Goal: Transaction & Acquisition: Book appointment/travel/reservation

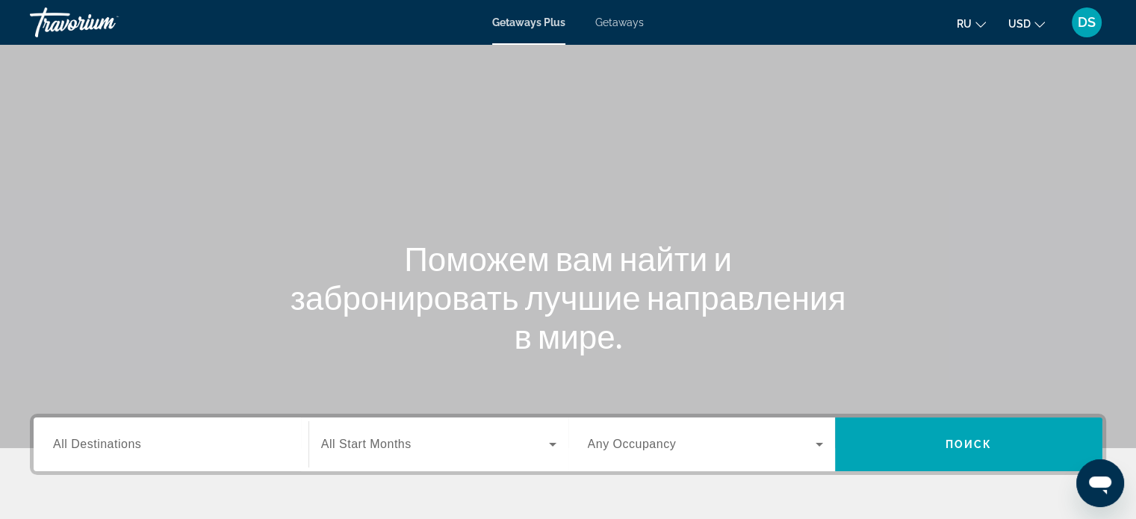
click at [618, 23] on span "Getaways" at bounding box center [619, 22] width 49 height 12
click at [130, 446] on span "All Destinations" at bounding box center [97, 444] width 88 height 13
click at [130, 446] on input "Destination All Destinations" at bounding box center [171, 445] width 236 height 18
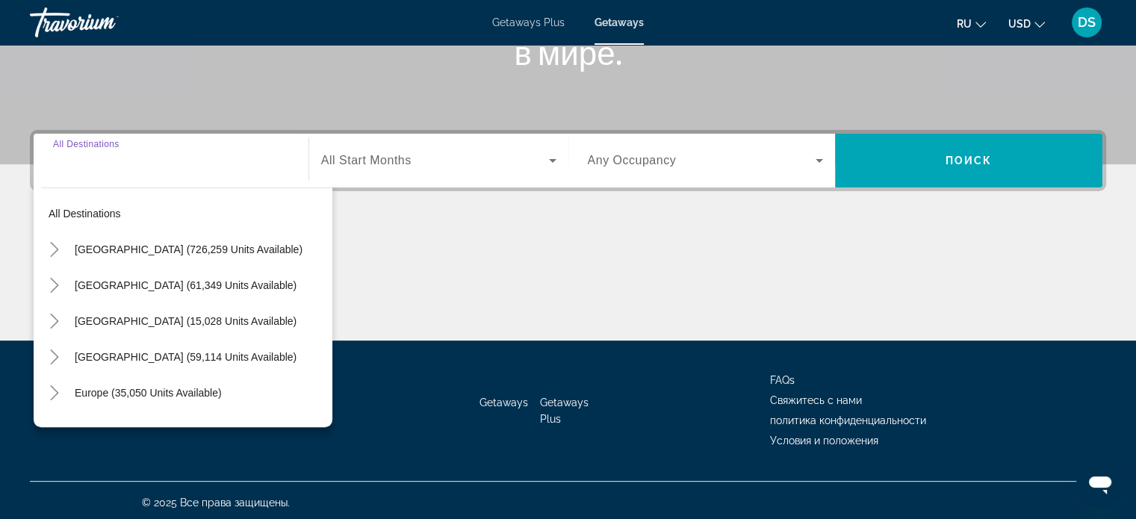
scroll to position [288, 0]
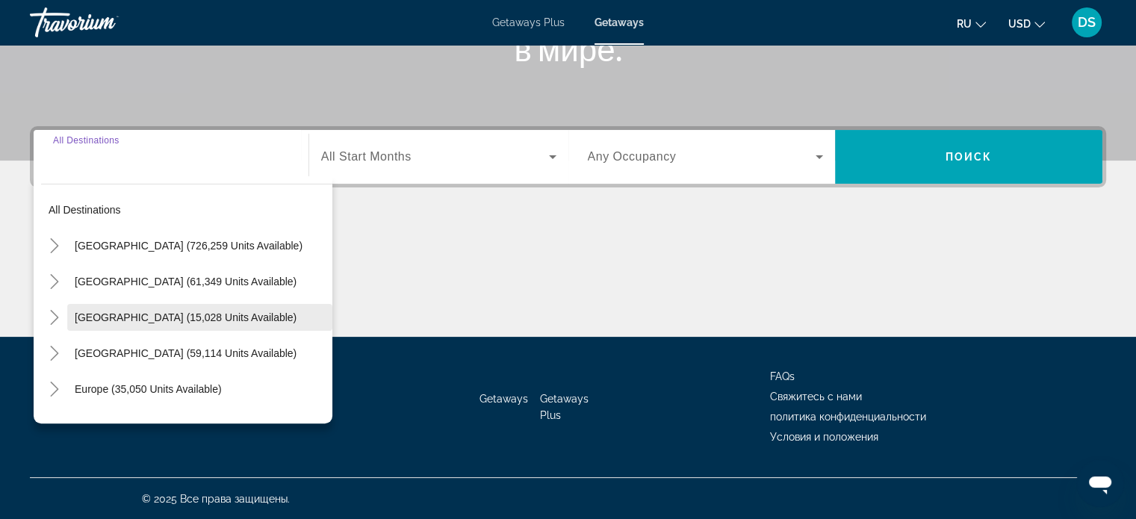
click at [99, 319] on span "[GEOGRAPHIC_DATA] (15,028 units available)" at bounding box center [186, 317] width 222 height 12
type input "**********"
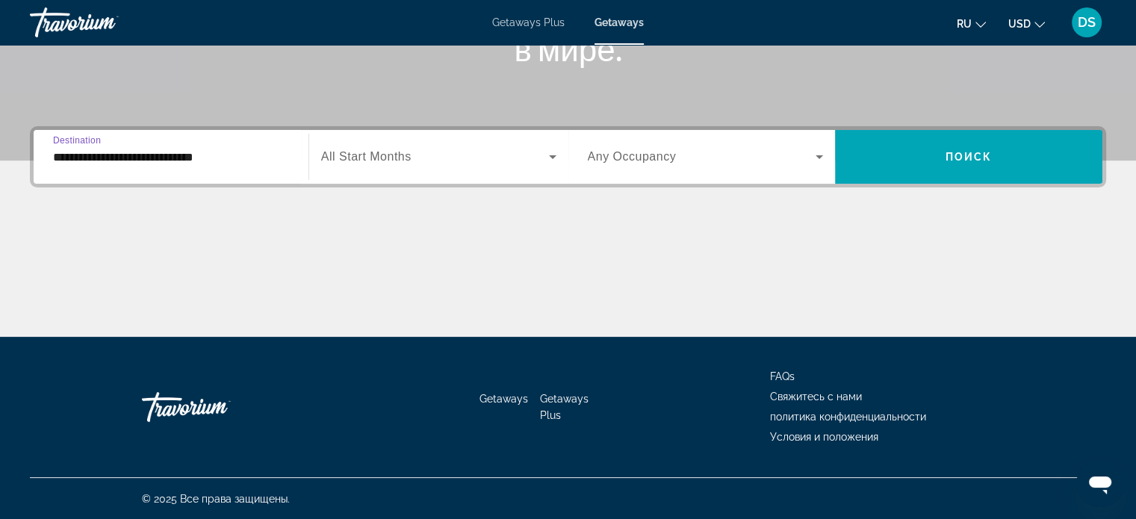
click at [410, 152] on span "All Start Months" at bounding box center [366, 156] width 90 height 13
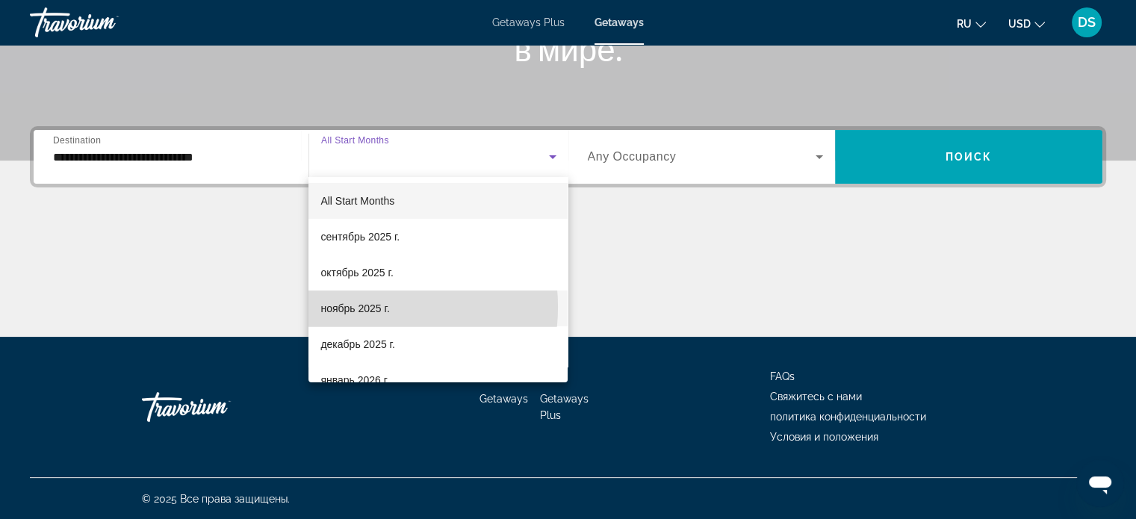
click at [367, 307] on span "ноябрь 2025 г." at bounding box center [354, 309] width 69 height 18
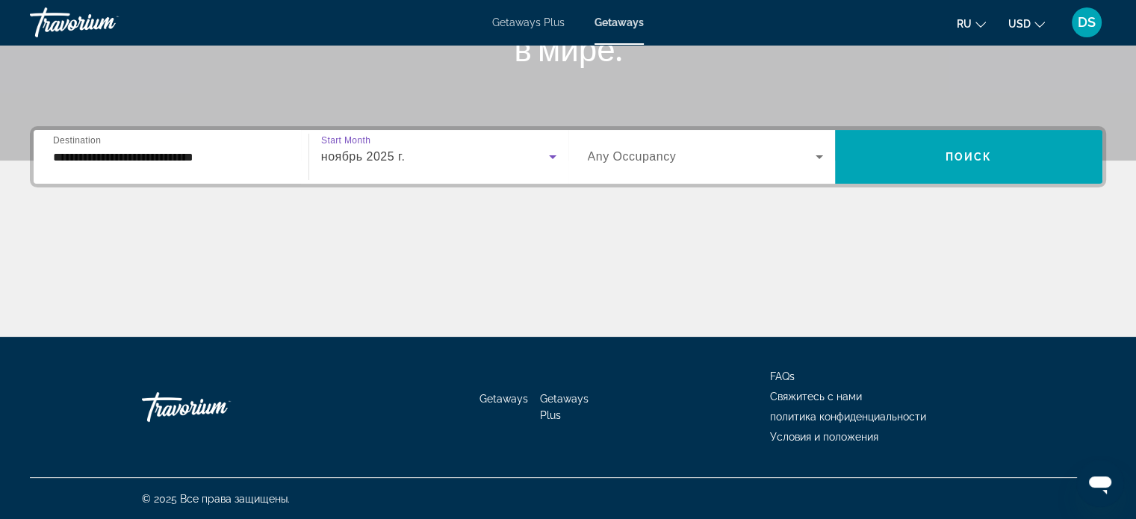
click at [554, 156] on icon "Search widget" at bounding box center [553, 157] width 18 height 18
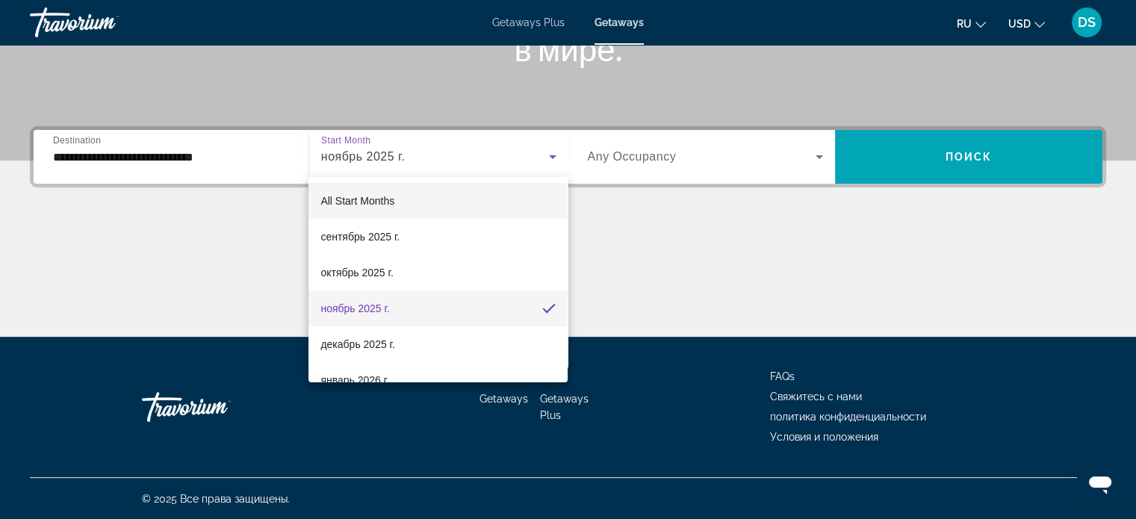
click at [438, 199] on mat-option "All Start Months" at bounding box center [437, 201] width 259 height 36
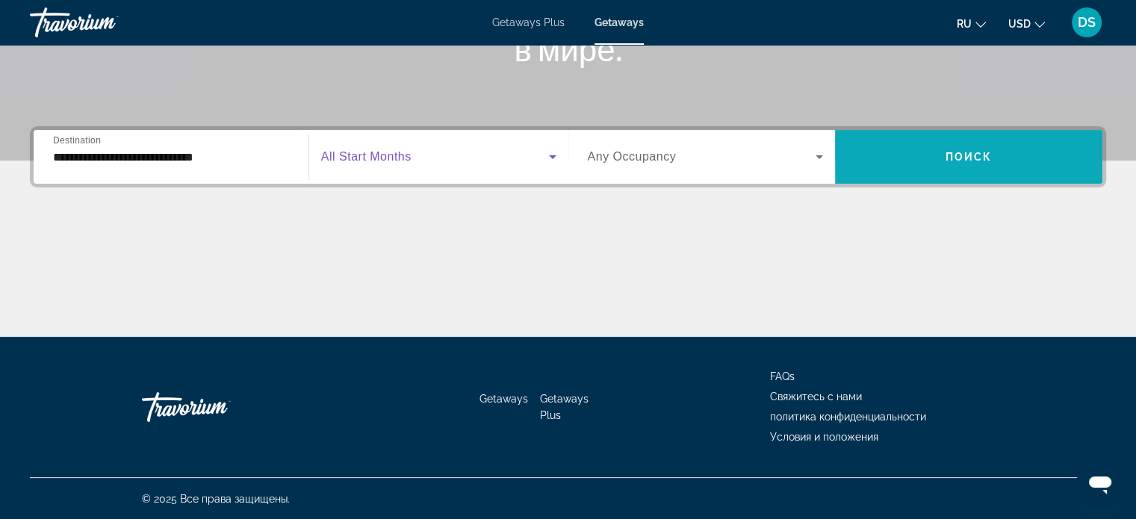
click at [883, 161] on span "Search widget" at bounding box center [968, 157] width 267 height 36
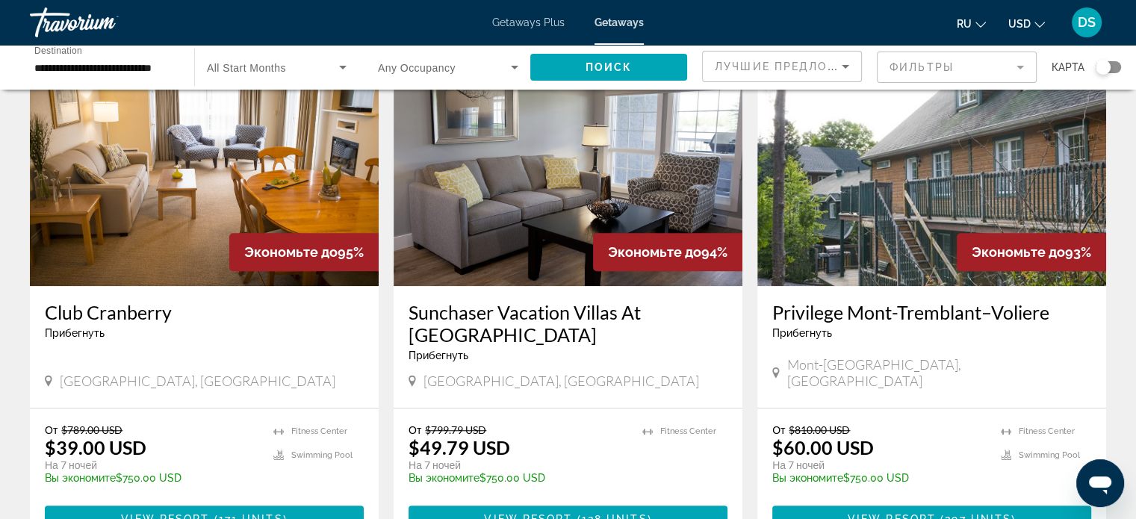
scroll to position [1120, 0]
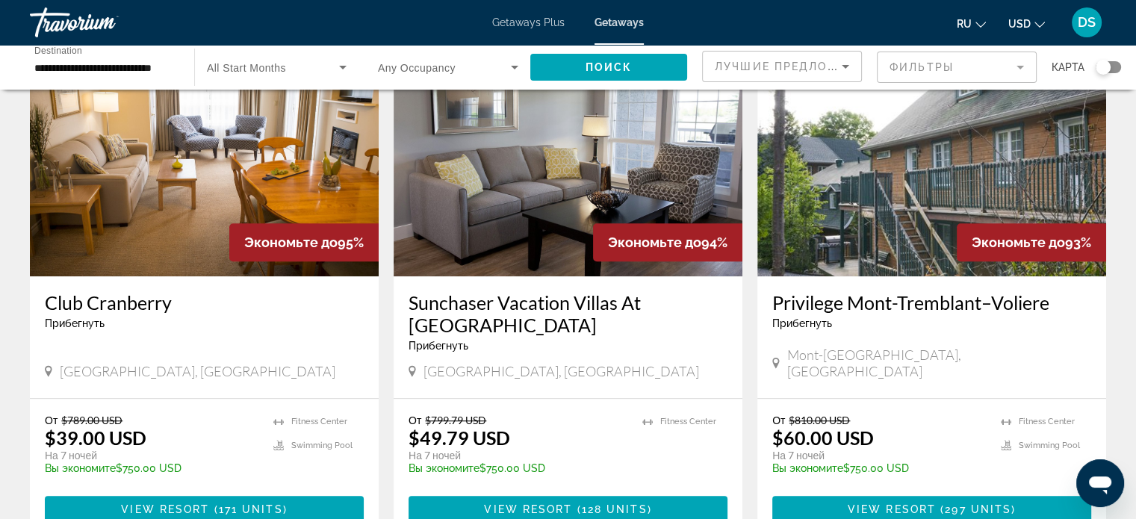
click at [613, 195] on img "Main content" at bounding box center [568, 156] width 349 height 239
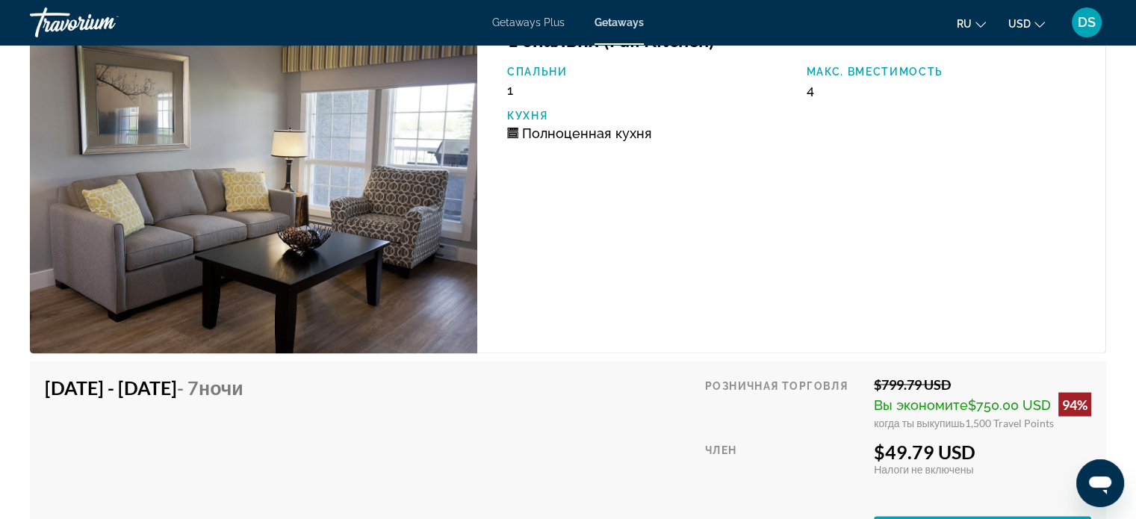
scroll to position [2764, 0]
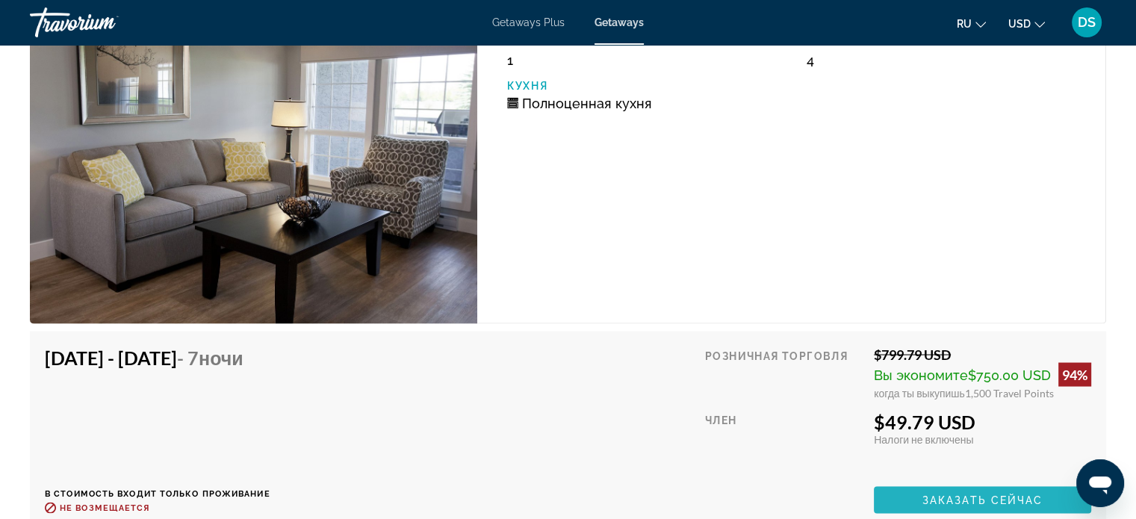
click at [1013, 494] on span "Заказать сейчас" at bounding box center [982, 500] width 121 height 12
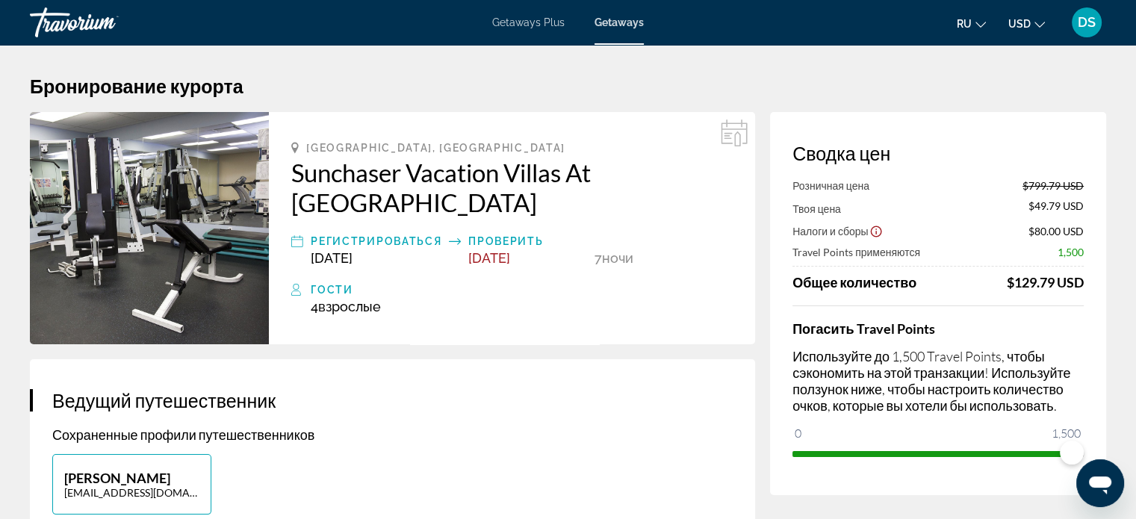
drag, startPoint x: 1084, startPoint y: 282, endPoint x: 1010, endPoint y: 283, distance: 74.7
click at [1010, 283] on div "Сводка цен Розничная цена $799.79 USD Твоя цена $49.79 USD Налоги и сборы $80.0…" at bounding box center [938, 303] width 336 height 383
drag, startPoint x: 1083, startPoint y: 251, endPoint x: 1057, endPoint y: 255, distance: 26.5
click at [1058, 255] on span "1,500" at bounding box center [1071, 252] width 26 height 13
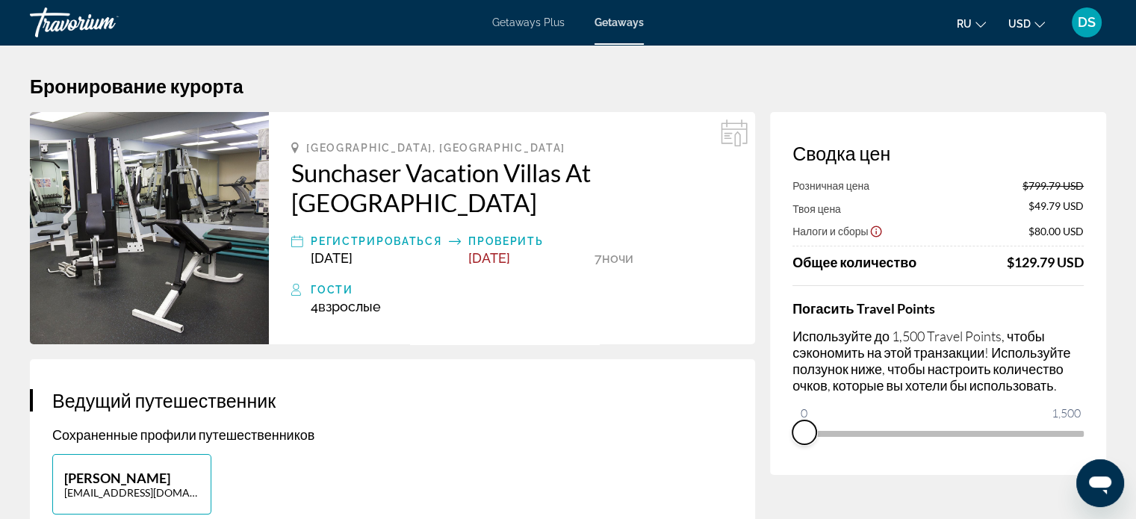
drag, startPoint x: 1075, startPoint y: 450, endPoint x: 744, endPoint y: 467, distance: 331.3
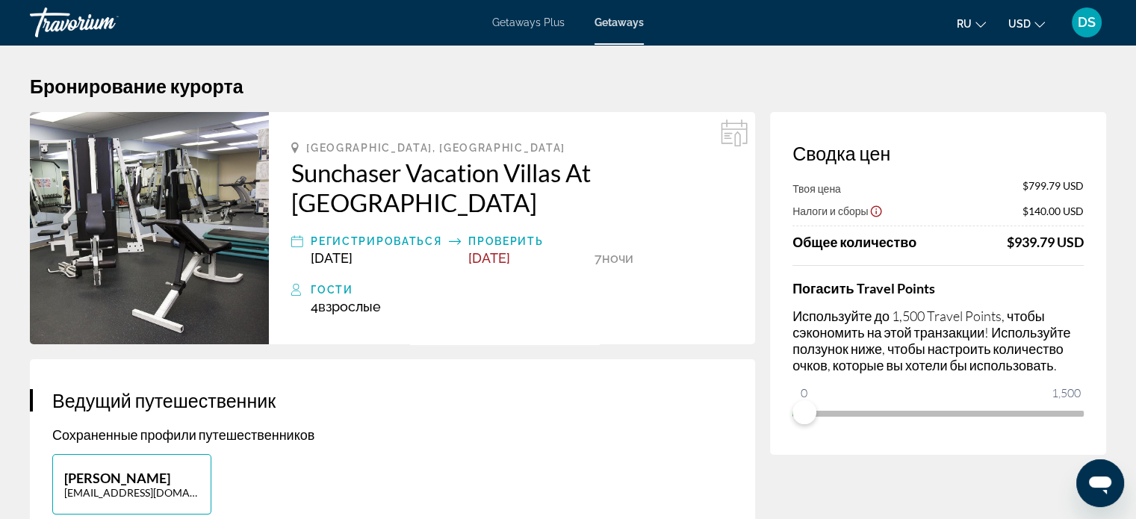
drag, startPoint x: 1087, startPoint y: 242, endPoint x: 1011, endPoint y: 245, distance: 76.2
click at [1011, 245] on div "Сводка цен Твоя цена $799.79 USD Налоги и сборы $140.00 USD Общее количество $9…" at bounding box center [938, 283] width 336 height 343
drag, startPoint x: 384, startPoint y: 278, endPoint x: 305, endPoint y: 278, distance: 79.2
click at [305, 281] on div "Гости 4 Взрослый Взрослые , Ребенок Дети" at bounding box center [511, 298] width 441 height 34
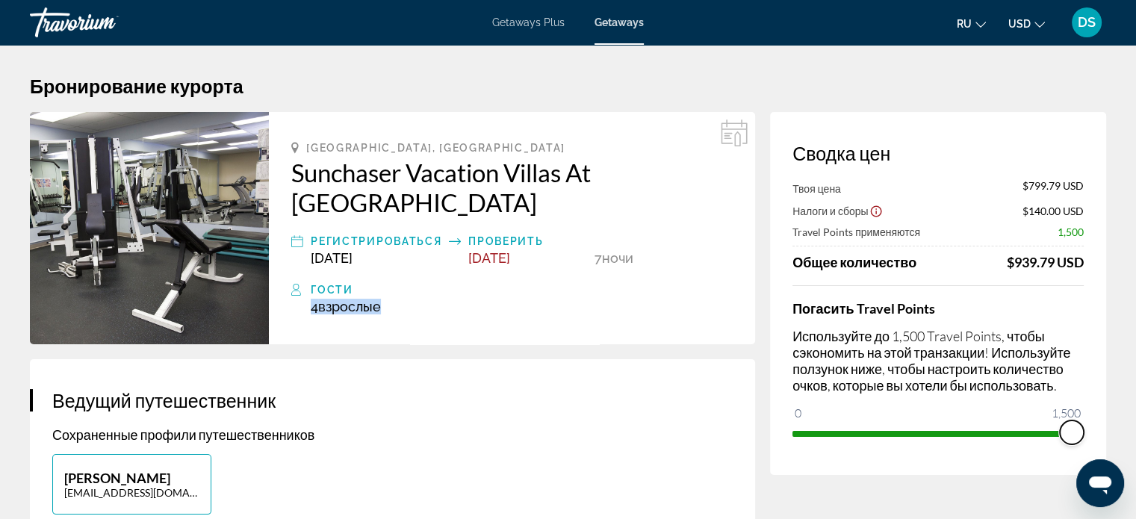
drag, startPoint x: 798, startPoint y: 409, endPoint x: 1119, endPoint y: 435, distance: 322.2
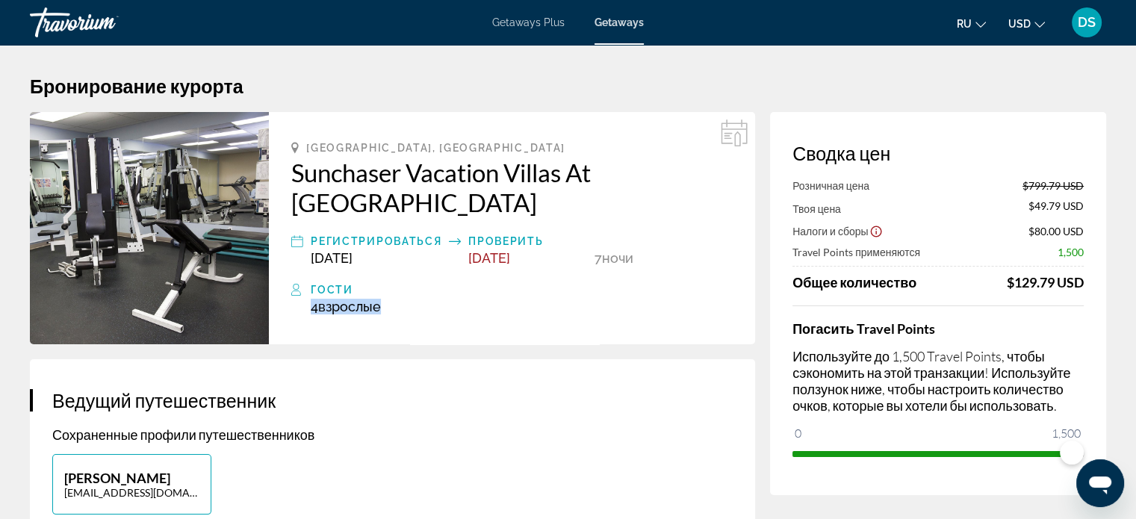
drag, startPoint x: 1081, startPoint y: 283, endPoint x: 1019, endPoint y: 288, distance: 62.2
click at [1019, 288] on div "$129.79 USD" at bounding box center [1045, 282] width 77 height 16
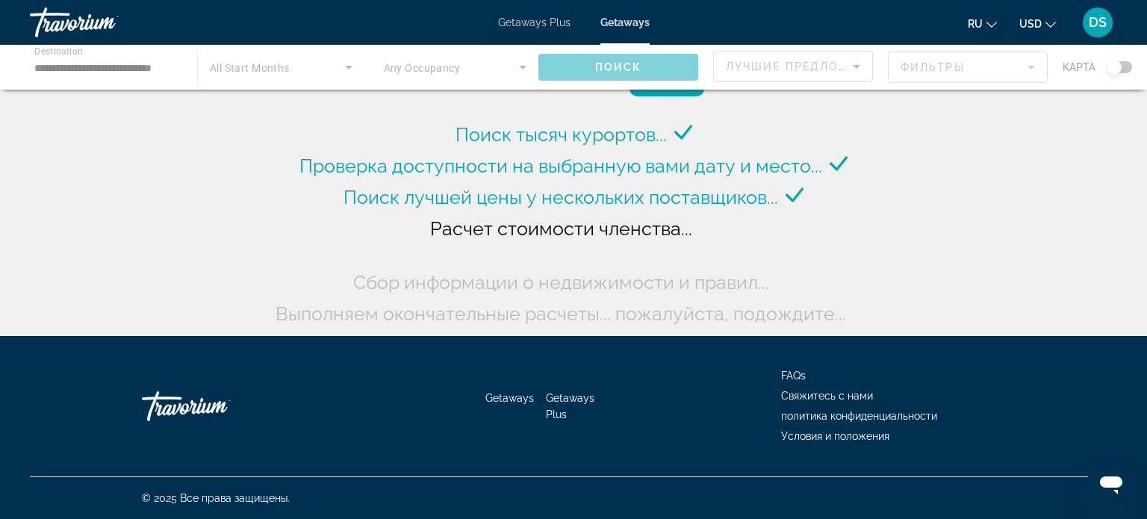
click at [69, 68] on div "Main content" at bounding box center [573, 67] width 1147 height 45
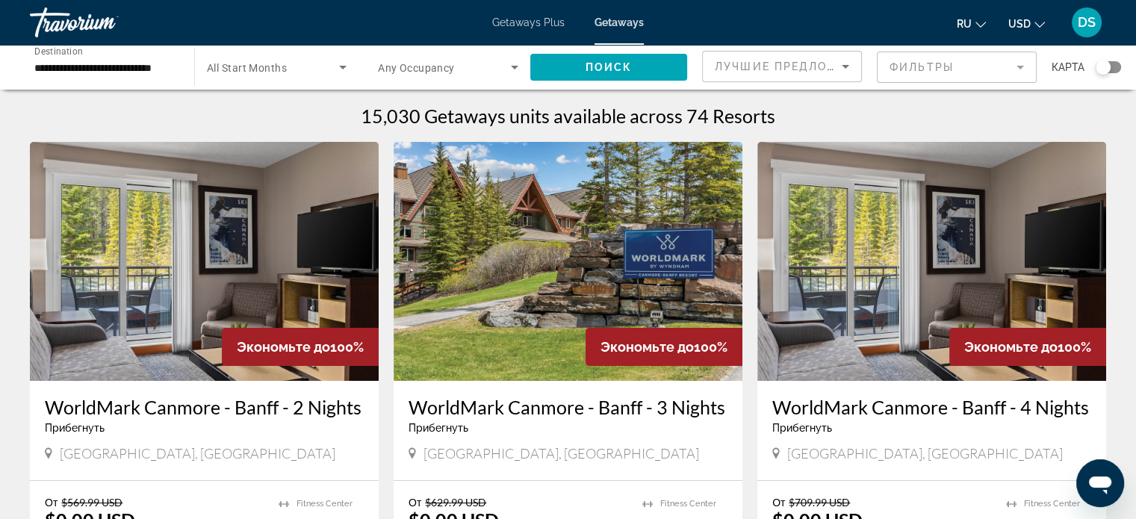
click at [57, 62] on input "**********" at bounding box center [104, 68] width 140 height 18
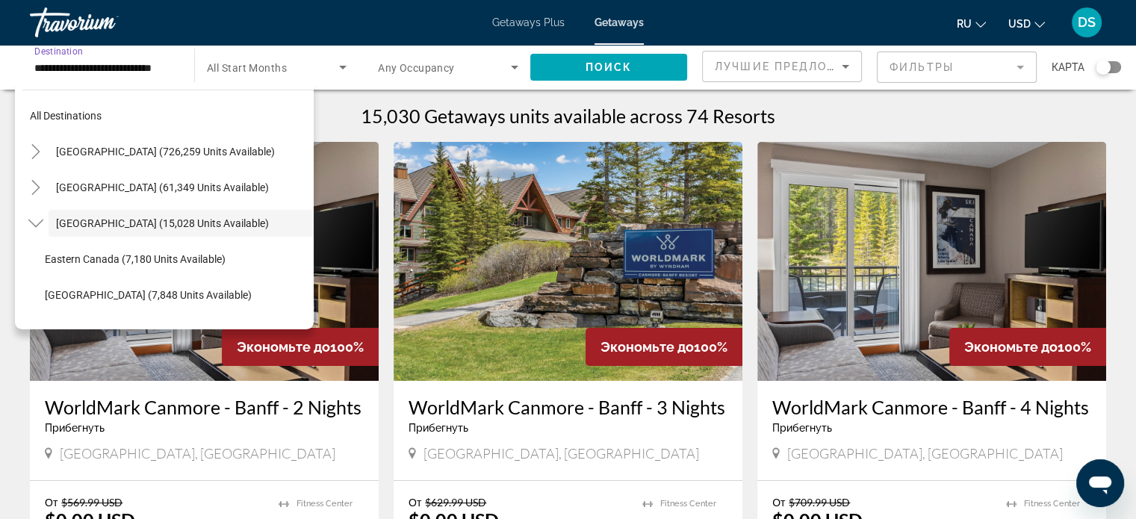
scroll to position [17, 0]
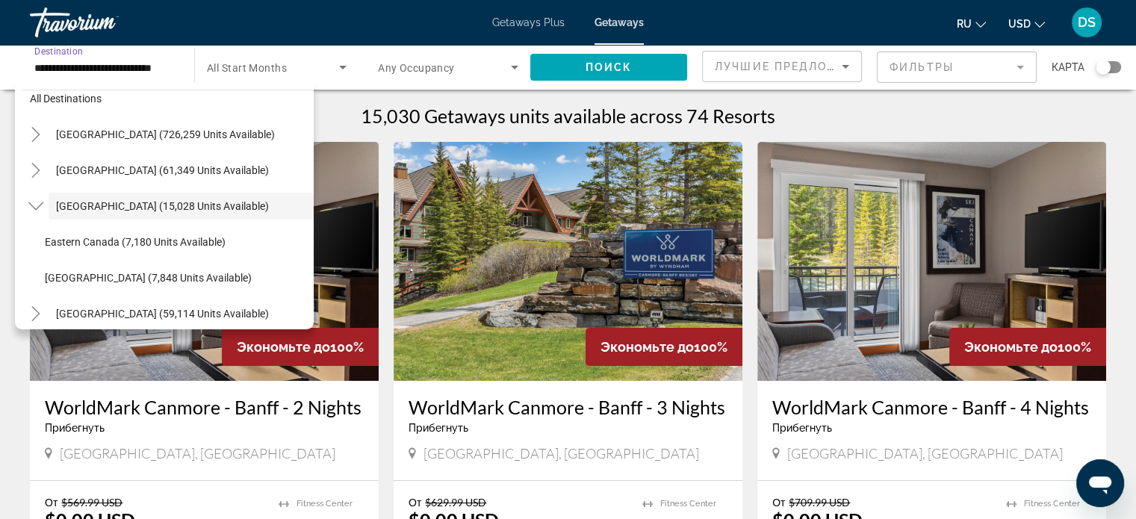
click at [452, 206] on img "Main content" at bounding box center [568, 261] width 349 height 239
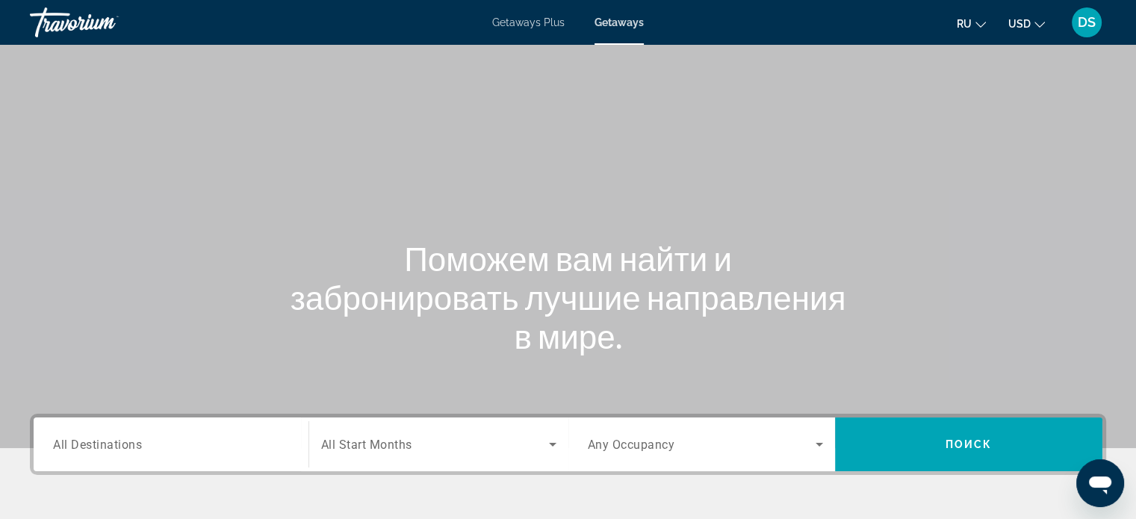
click at [72, 447] on span "All Destinations" at bounding box center [97, 444] width 89 height 14
click at [72, 447] on input "Destination All Destinations" at bounding box center [171, 445] width 236 height 18
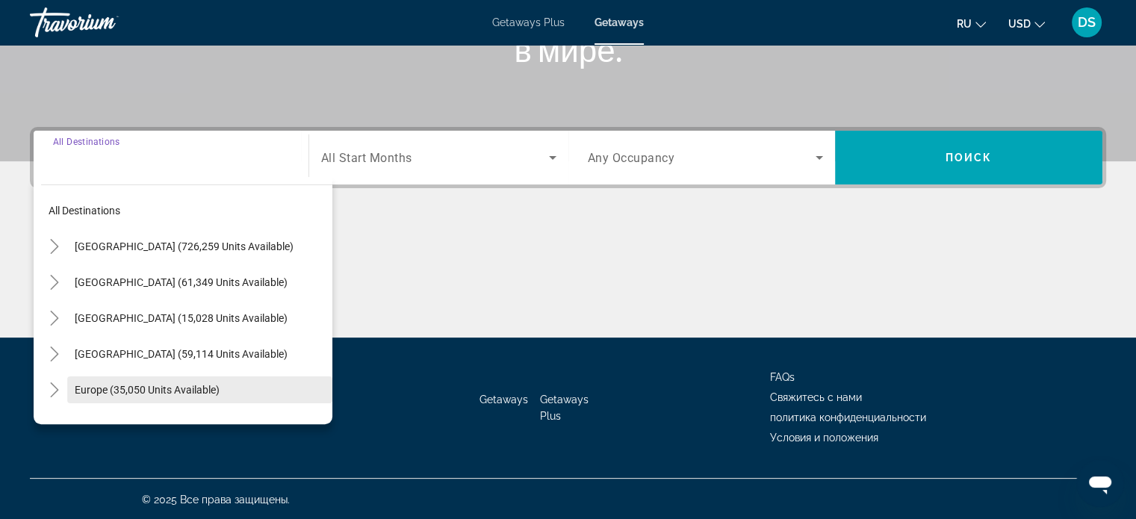
scroll to position [288, 0]
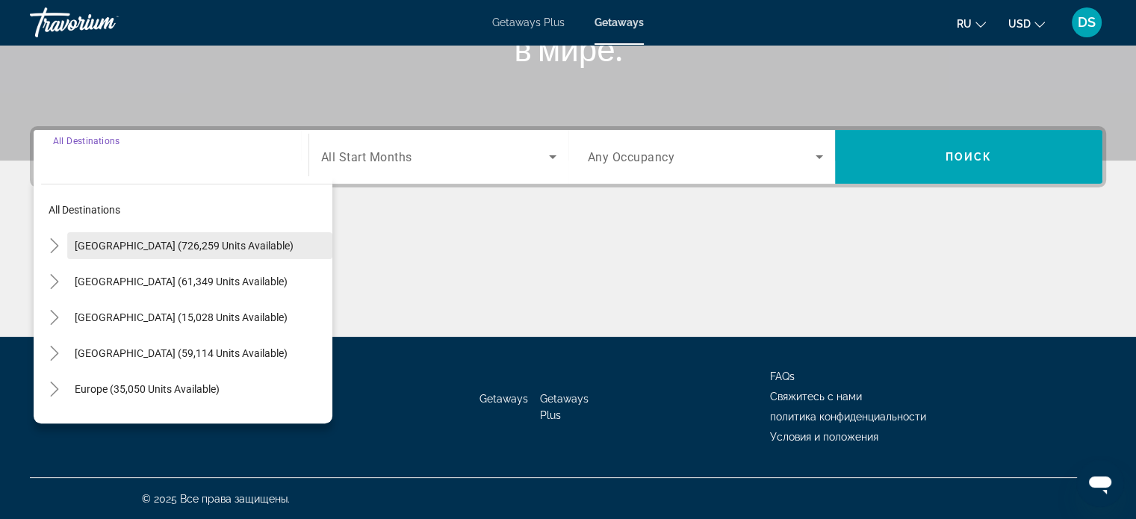
click at [85, 241] on span "[GEOGRAPHIC_DATA] (726,259 units available)" at bounding box center [184, 246] width 219 height 12
type input "**********"
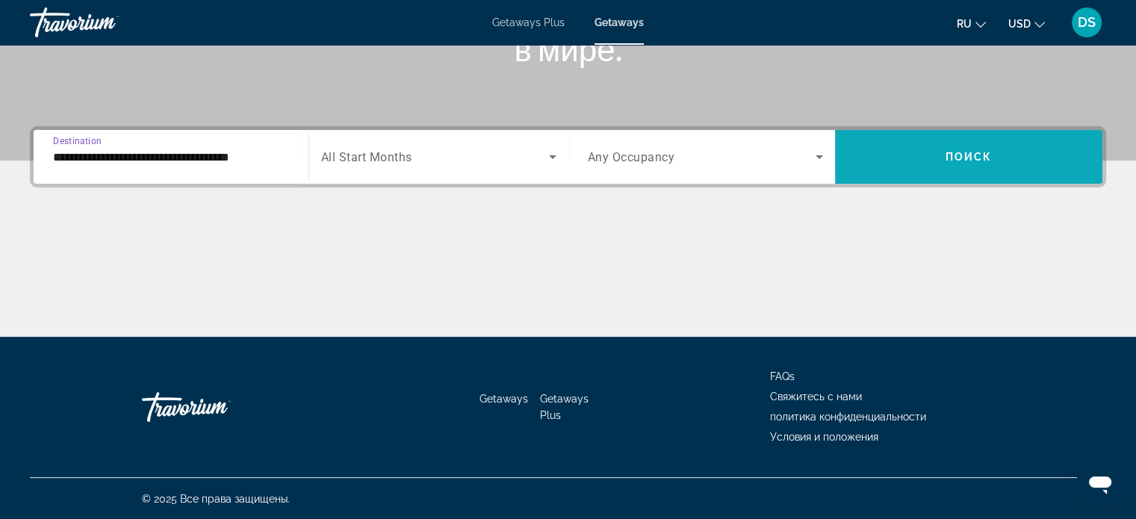
click at [872, 155] on span "Search widget" at bounding box center [968, 157] width 267 height 36
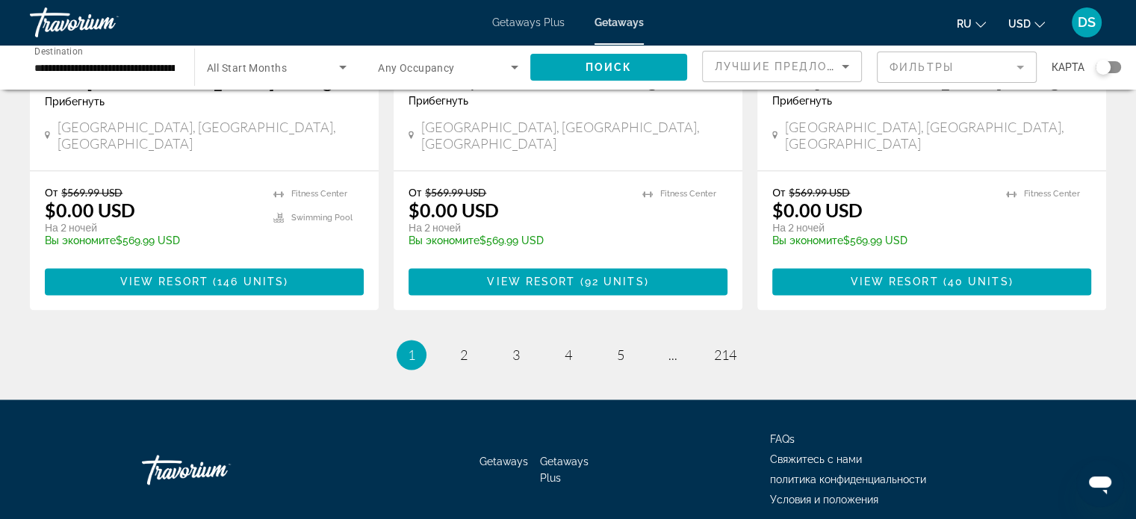
scroll to position [1987, 0]
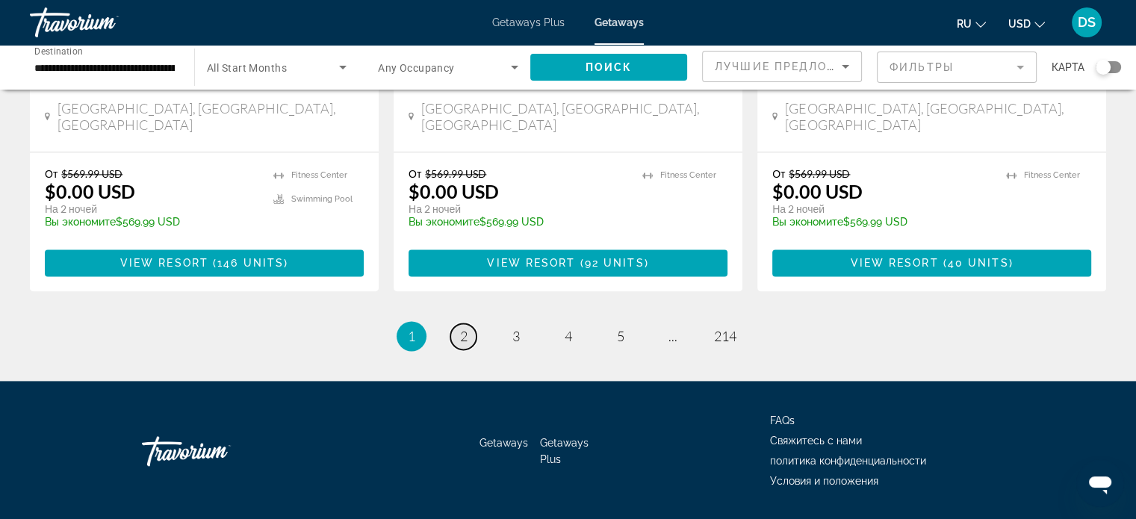
click at [463, 328] on span "2" at bounding box center [463, 336] width 7 height 16
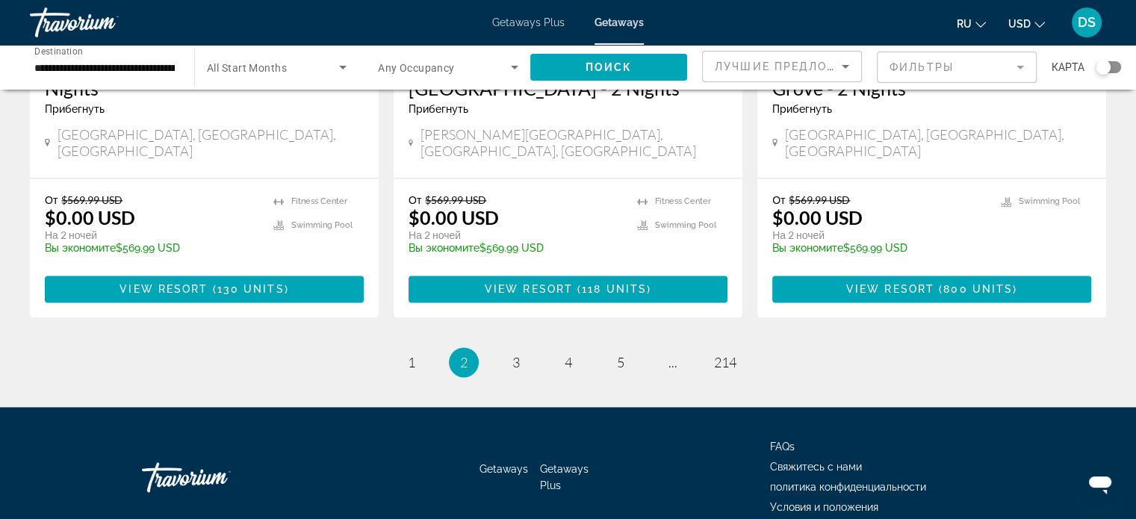
scroll to position [1986, 0]
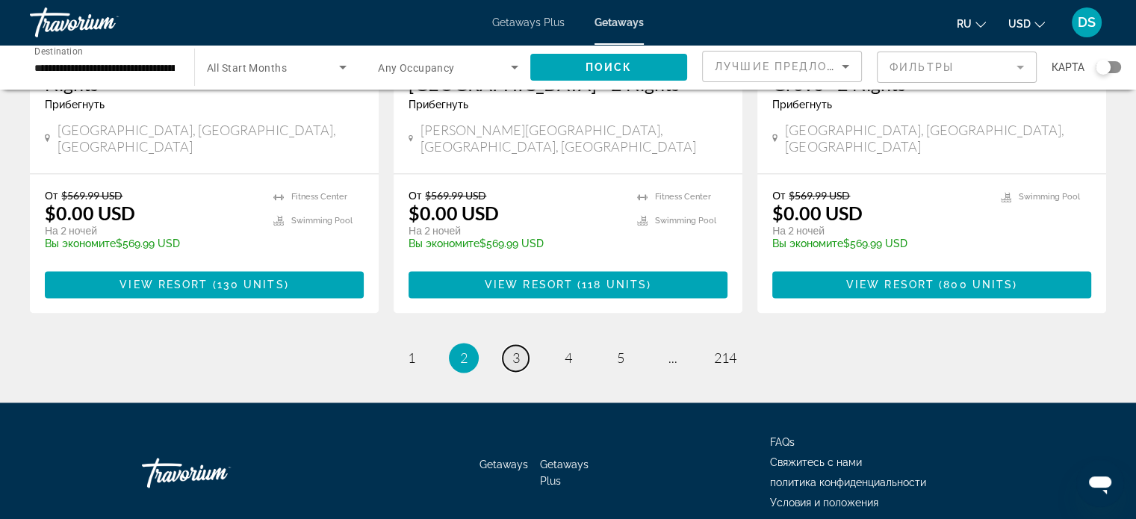
click at [514, 350] on span "3" at bounding box center [515, 358] width 7 height 16
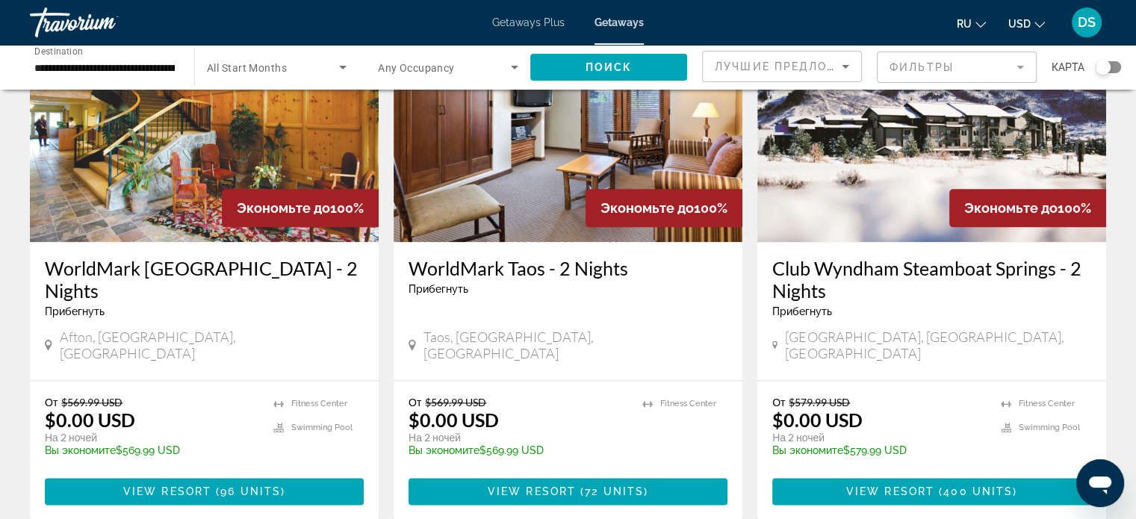
scroll to position [1942, 0]
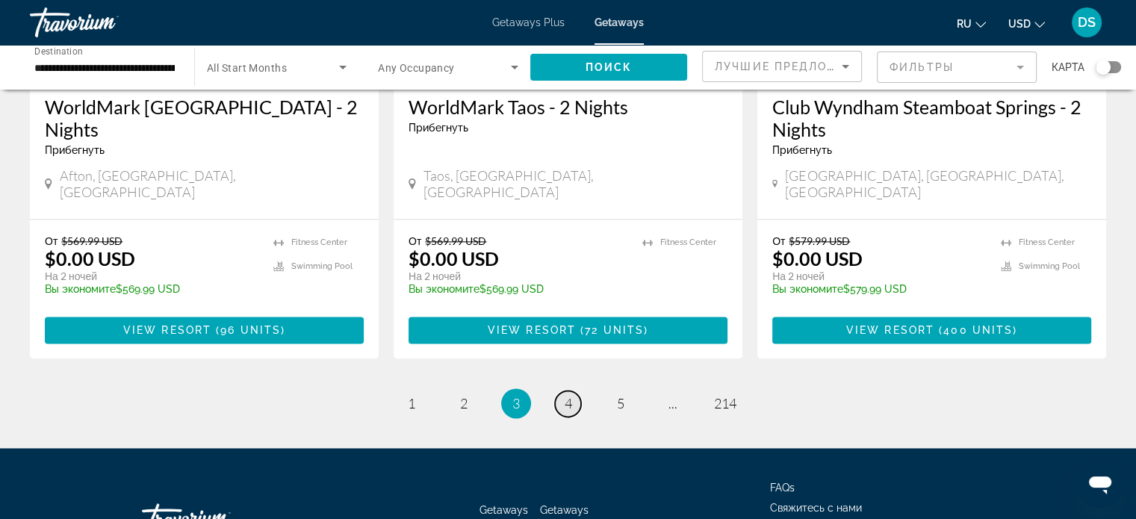
click at [568, 395] on span "4" at bounding box center [568, 403] width 7 height 16
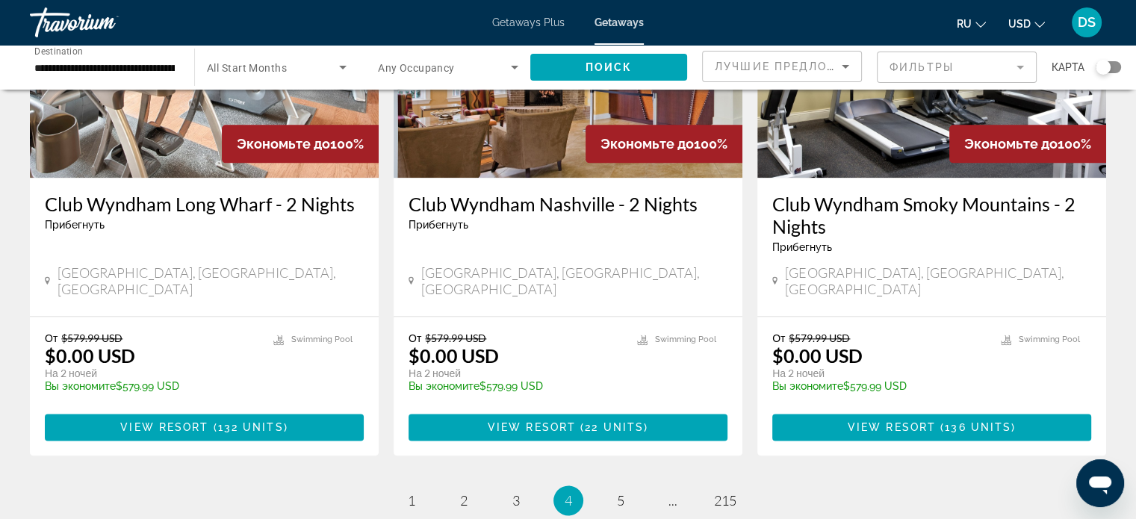
scroll to position [1987, 0]
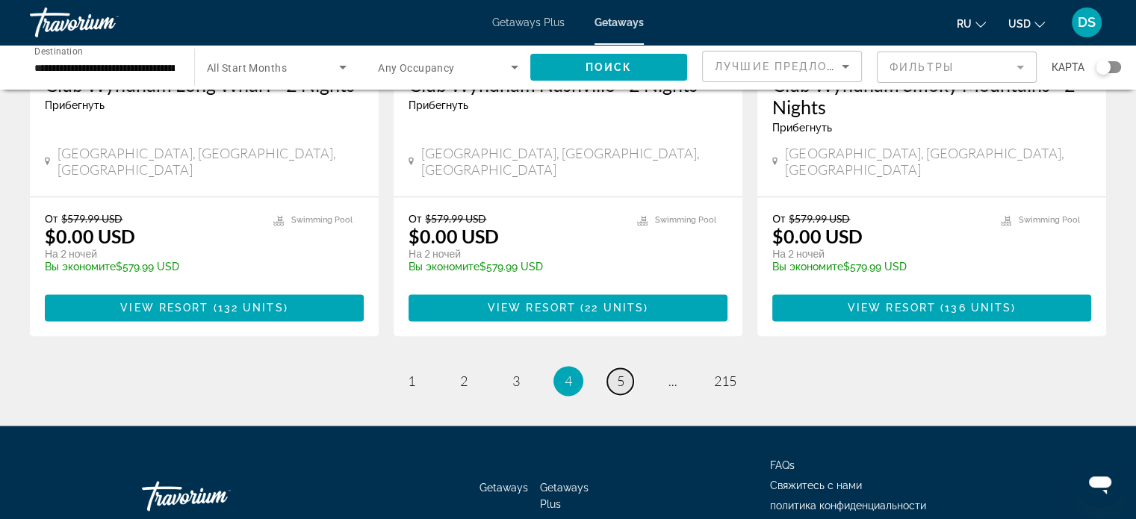
click at [618, 373] on span "5" at bounding box center [620, 381] width 7 height 16
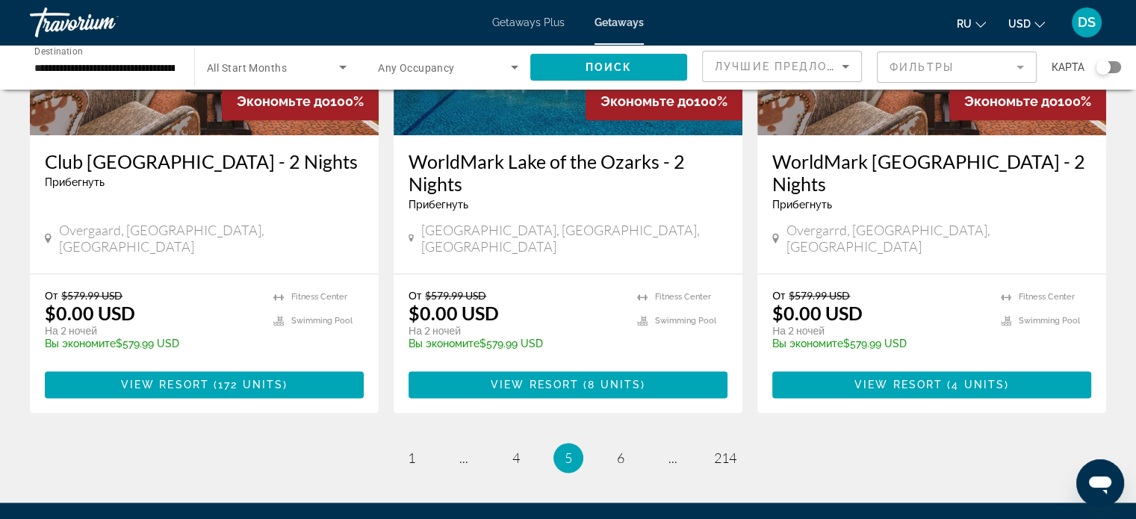
scroll to position [1986, 0]
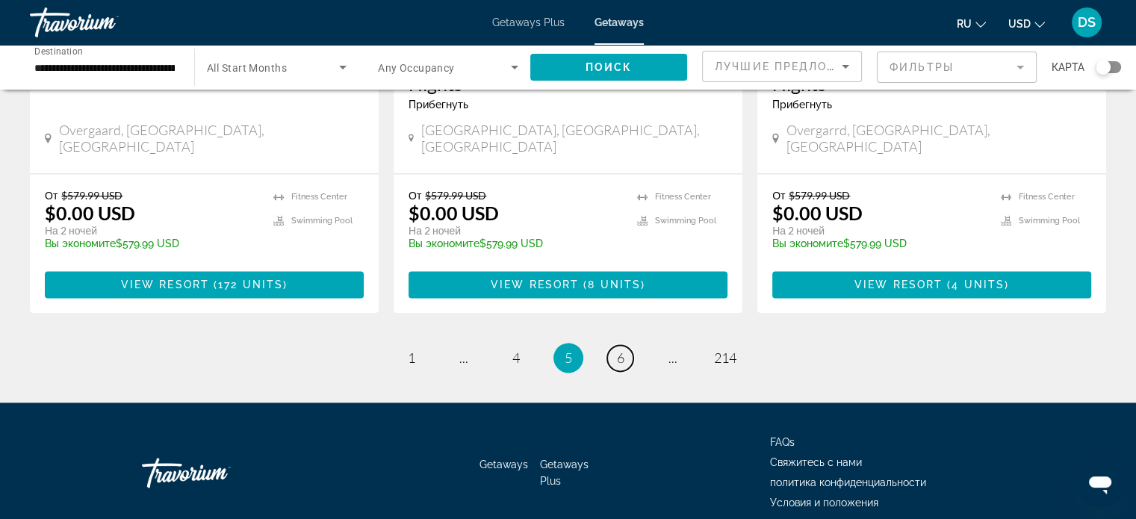
drag, startPoint x: 618, startPoint y: 291, endPoint x: 643, endPoint y: 307, distance: 30.2
click at [618, 350] on span "6" at bounding box center [620, 358] width 7 height 16
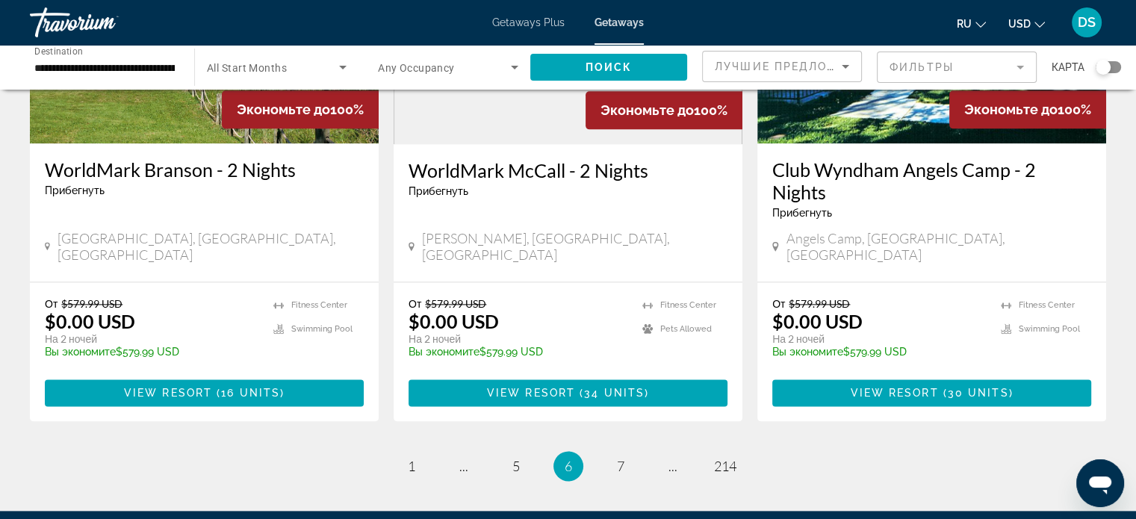
scroll to position [1987, 0]
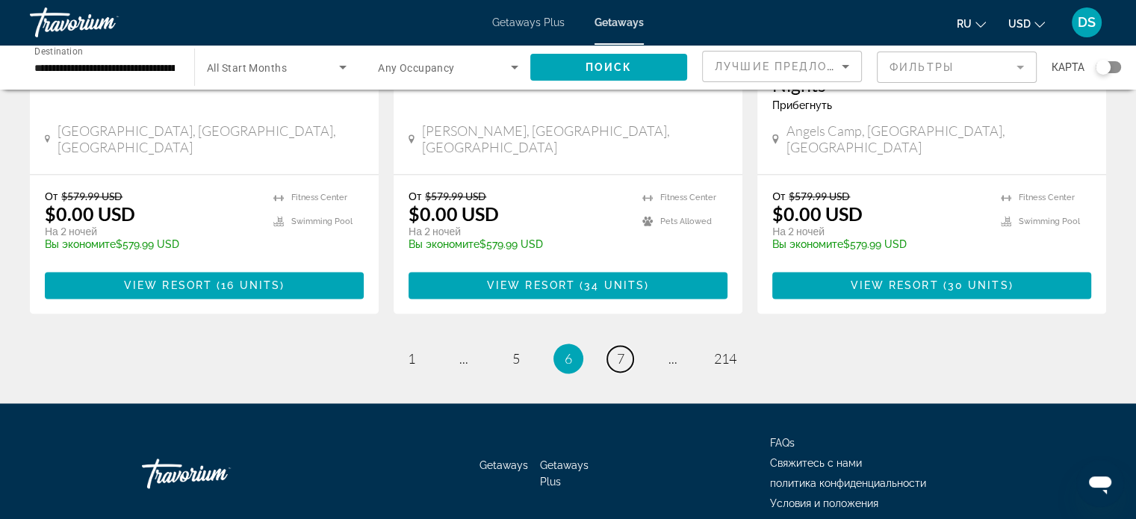
drag, startPoint x: 617, startPoint y: 289, endPoint x: 663, endPoint y: 310, distance: 50.8
click at [618, 350] on span "7" at bounding box center [620, 358] width 7 height 16
